Goal: Task Accomplishment & Management: Manage account settings

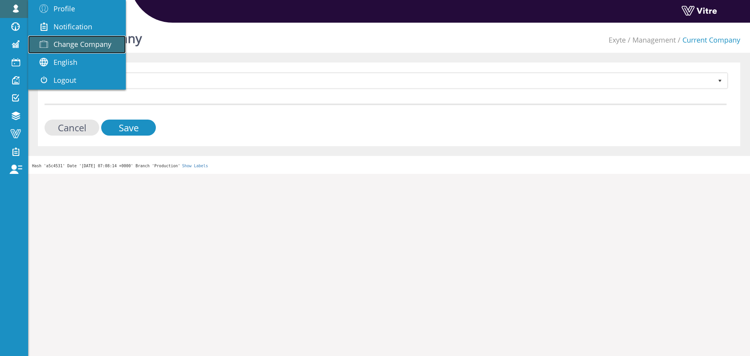
click at [93, 47] on span "Change Company" at bounding box center [82, 43] width 58 height 9
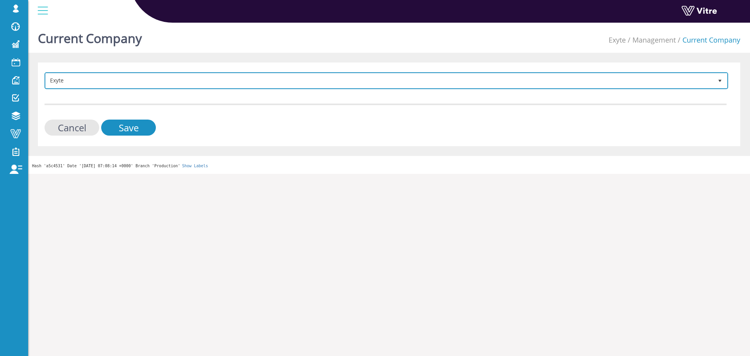
click at [173, 84] on span "Exyte" at bounding box center [379, 80] width 667 height 14
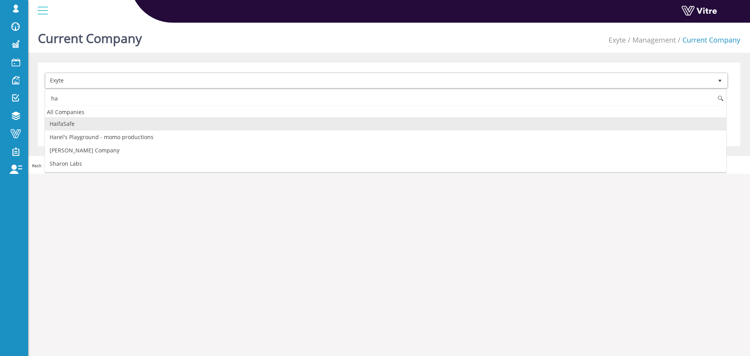
click at [85, 126] on li "HaifaSafe" at bounding box center [385, 123] width 681 height 13
type input "ha"
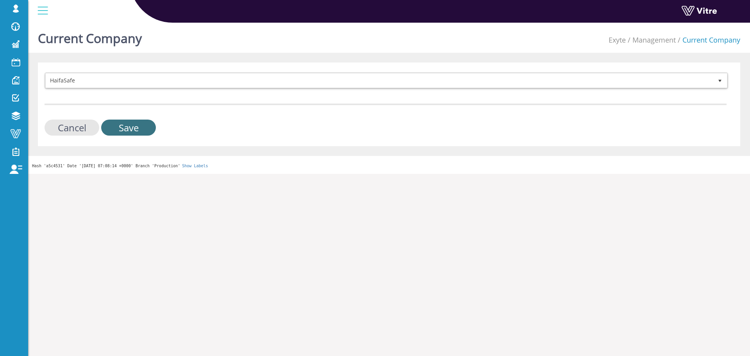
click at [140, 129] on input "Save" at bounding box center [128, 127] width 55 height 16
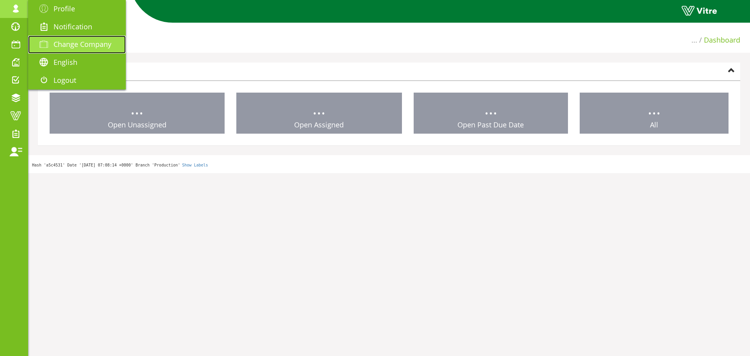
click at [64, 42] on span "Change Company" at bounding box center [82, 43] width 58 height 9
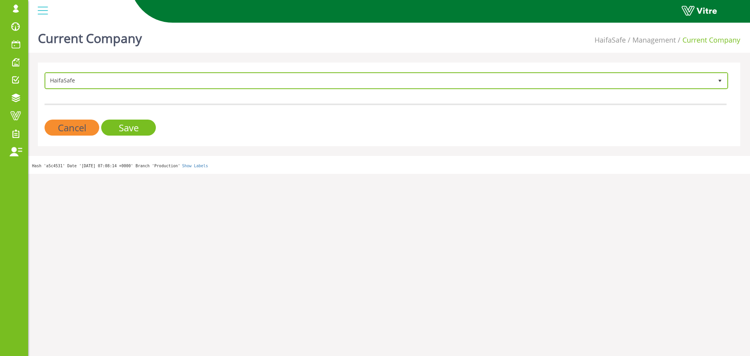
click at [141, 80] on span "HaifaSafe" at bounding box center [379, 80] width 667 height 14
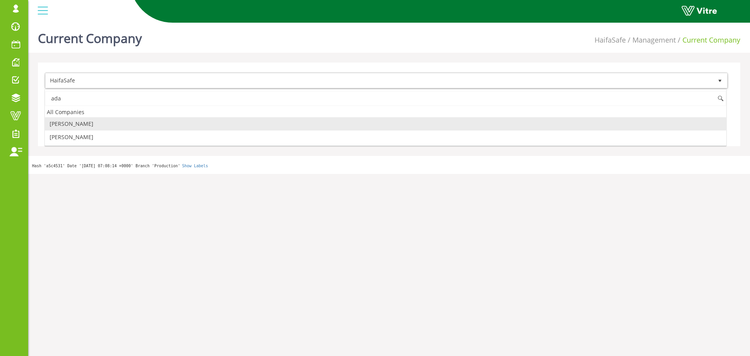
click at [73, 124] on li "Adama" at bounding box center [385, 123] width 681 height 13
type input "ada"
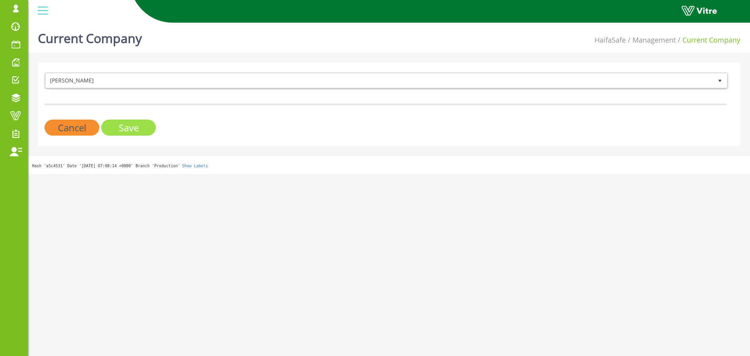
click at [108, 123] on input "Save" at bounding box center [128, 127] width 55 height 16
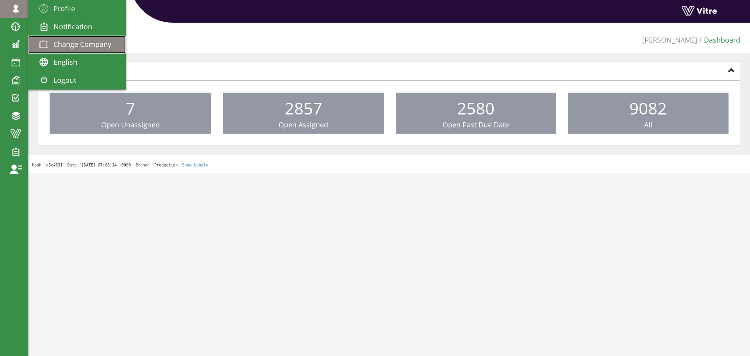
click at [73, 42] on span "Change Company" at bounding box center [82, 43] width 58 height 9
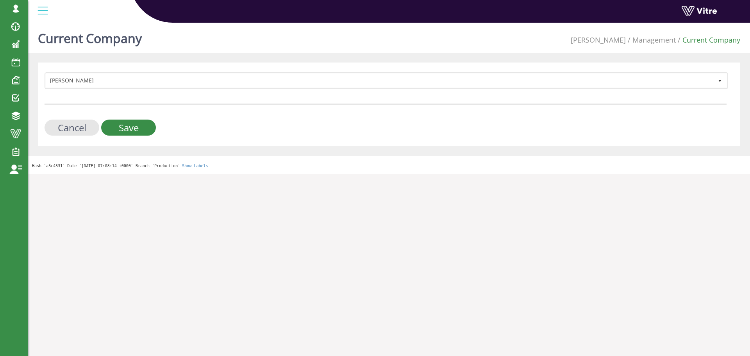
drag, startPoint x: 44, startPoint y: 79, endPoint x: 48, endPoint y: 78, distance: 4.0
click at [48, 78] on div "Adama 379 Cancel Save" at bounding box center [389, 104] width 702 height 84
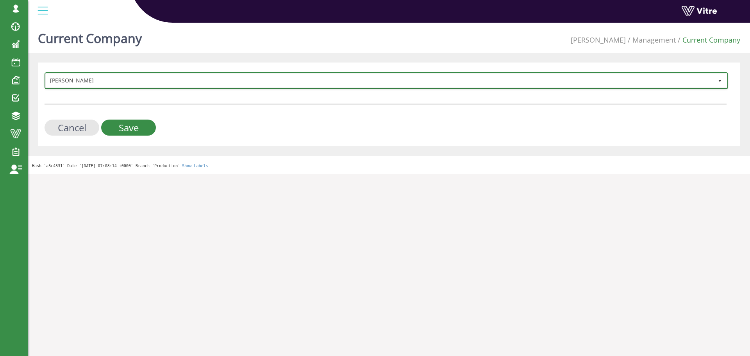
click at [51, 77] on span "Adama" at bounding box center [379, 80] width 667 height 14
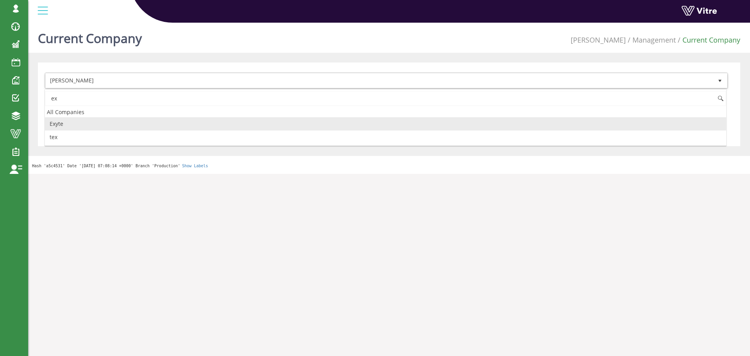
click at [75, 121] on li "Exyte" at bounding box center [385, 123] width 681 height 13
type input "ex"
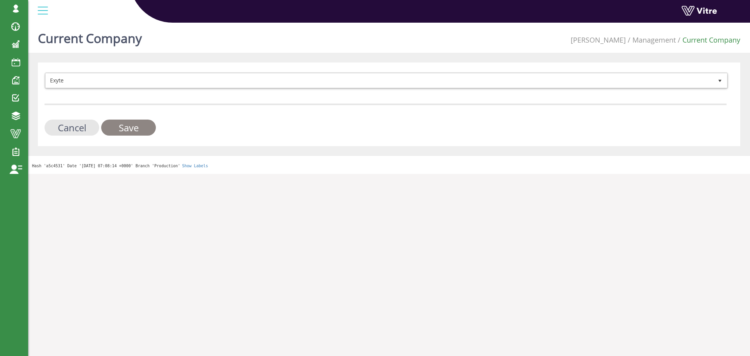
click at [109, 124] on input "Save" at bounding box center [128, 127] width 55 height 16
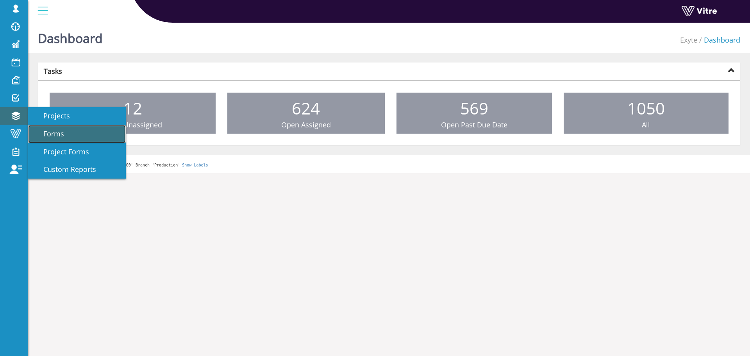
click at [45, 126] on link "Forms" at bounding box center [77, 134] width 98 height 18
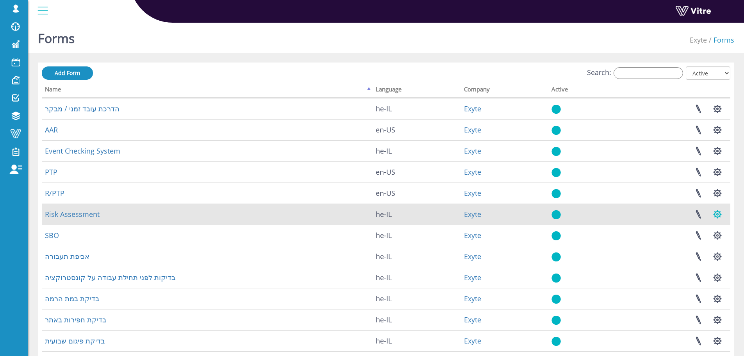
click at [720, 209] on button "button" at bounding box center [717, 214] width 20 height 21
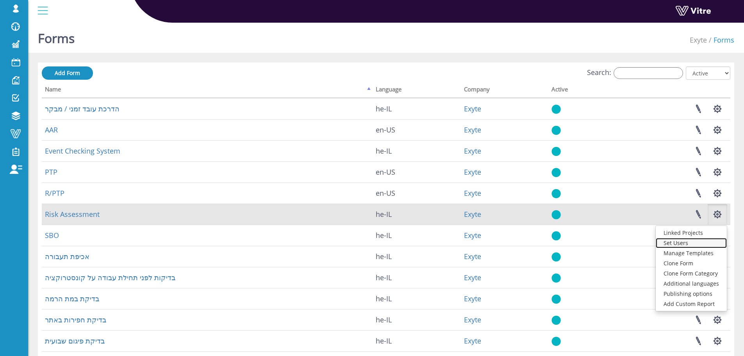
click at [698, 243] on link "Set Users" at bounding box center [690, 243] width 71 height 10
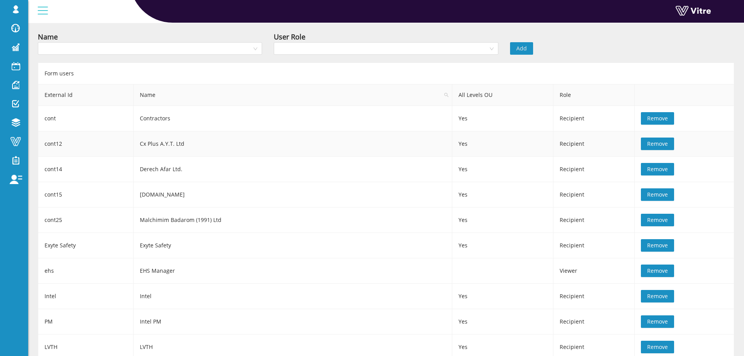
scroll to position [117, 0]
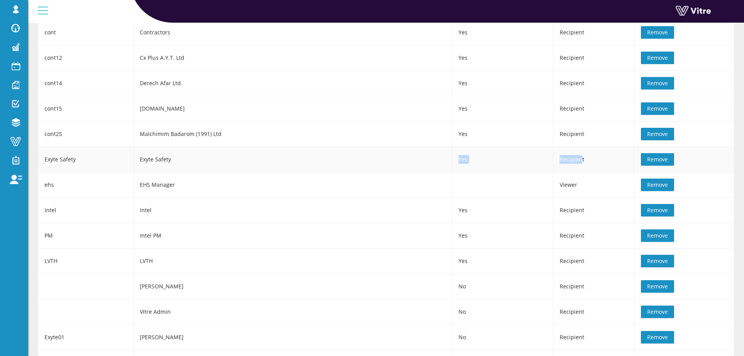
drag, startPoint x: 239, startPoint y: 160, endPoint x: 568, endPoint y: 160, distance: 328.7
click at [568, 160] on tr "Exyte Safety Exyte Safety Yes Recipient Remove" at bounding box center [386, 159] width 696 height 25
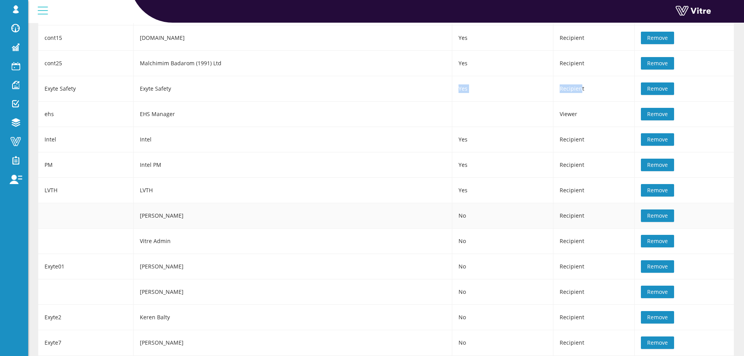
scroll to position [78, 0]
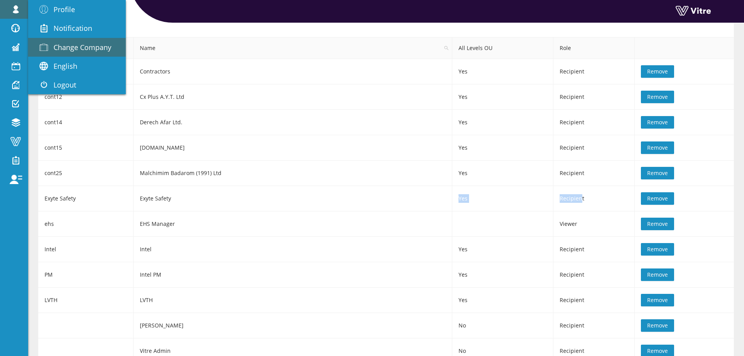
click at [87, 49] on span "Change Company" at bounding box center [82, 47] width 58 height 9
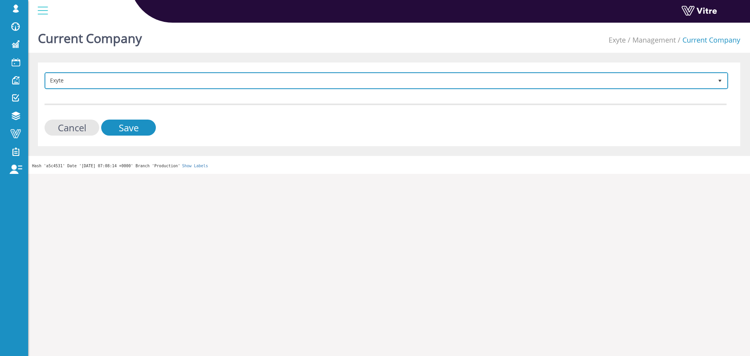
click at [143, 84] on span "Exyte" at bounding box center [379, 80] width 667 height 14
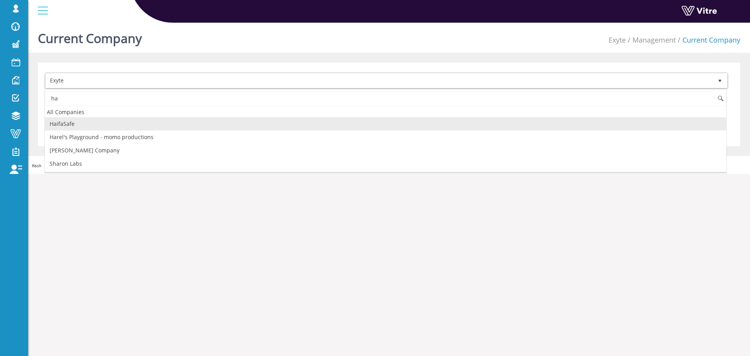
click at [89, 126] on li "HaifaSafe" at bounding box center [385, 123] width 681 height 13
type input "ha"
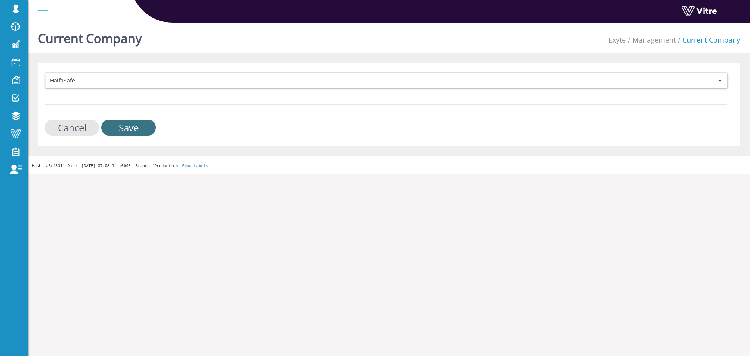
click at [152, 125] on input "Save" at bounding box center [128, 127] width 55 height 16
